Goal: Use online tool/utility: Utilize a website feature to perform a specific function

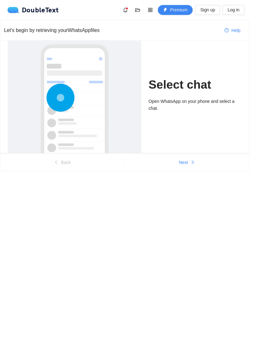
click at [161, 72] on div "Select chat Open WhatsApp on your phone and select a chat." at bounding box center [198, 98] width 95 height 114
click at [167, 99] on div "Select chat Open WhatsApp on your phone and select a chat." at bounding box center [198, 98] width 95 height 114
click at [186, 167] on span "Next" at bounding box center [186, 164] width 9 height 7
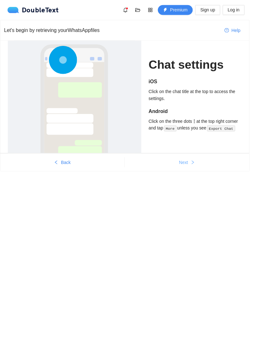
click at [188, 162] on span "Next" at bounding box center [186, 164] width 9 height 7
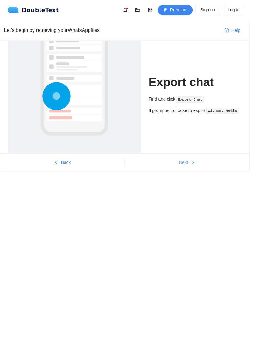
click at [196, 164] on icon "right" at bounding box center [196, 165] width 4 height 4
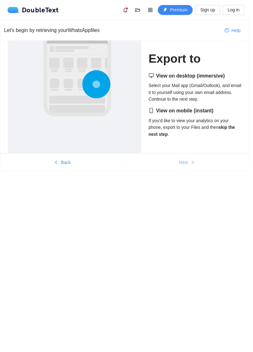
click at [196, 163] on icon "right" at bounding box center [196, 165] width 4 height 4
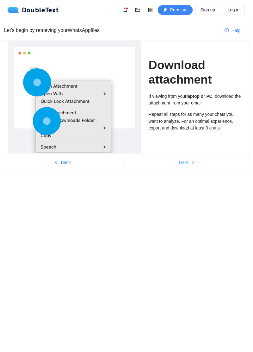
click at [197, 163] on icon "right" at bounding box center [196, 165] width 4 height 4
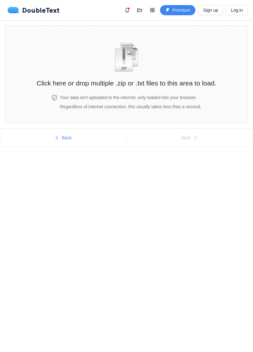
click at [61, 77] on div "Click here or drop multiple .zip or .txt files to this area to load." at bounding box center [127, 60] width 180 height 56
